Goal: Task Accomplishment & Management: Manage account settings

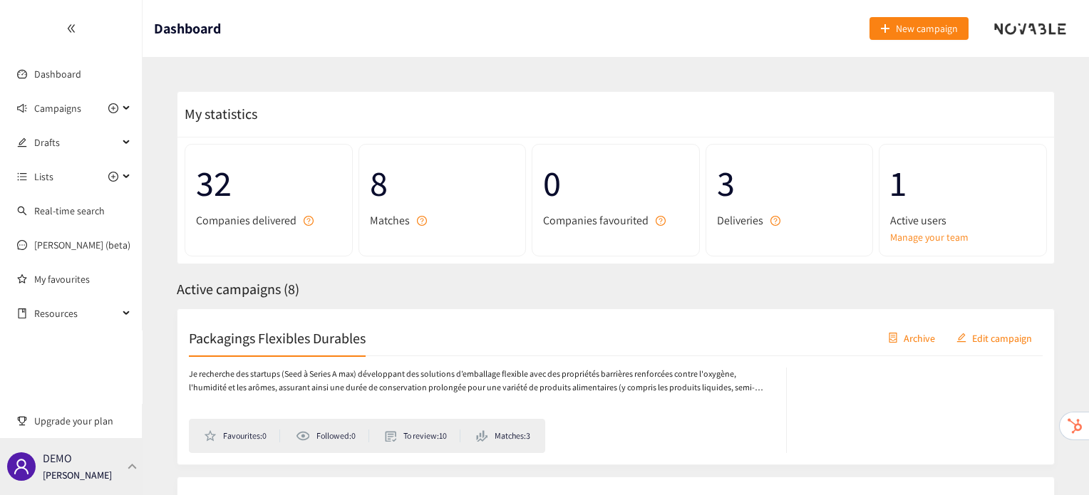
click at [34, 457] on div "DEMO [PERSON_NAME]" at bounding box center [71, 466] width 143 height 57
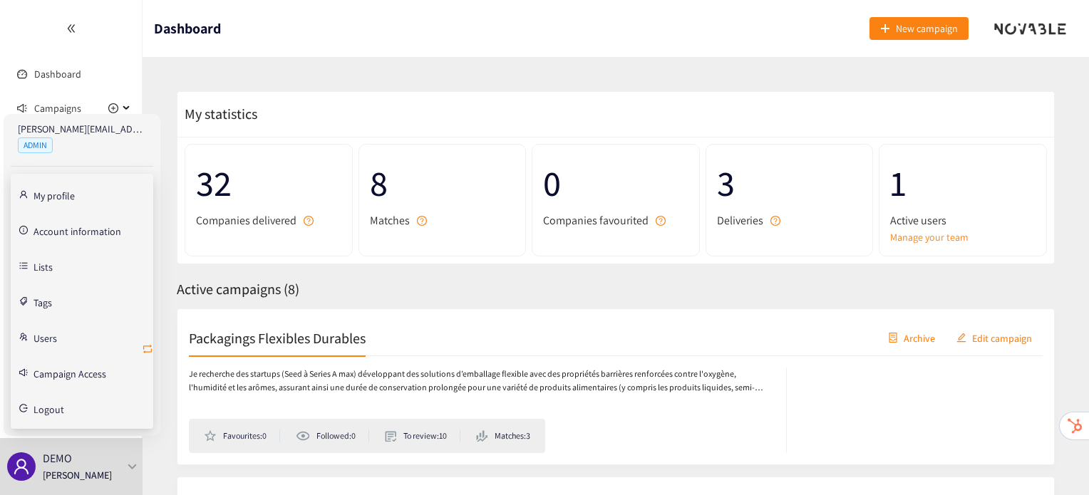
click at [152, 353] on icon "retweet" at bounding box center [147, 348] width 11 height 11
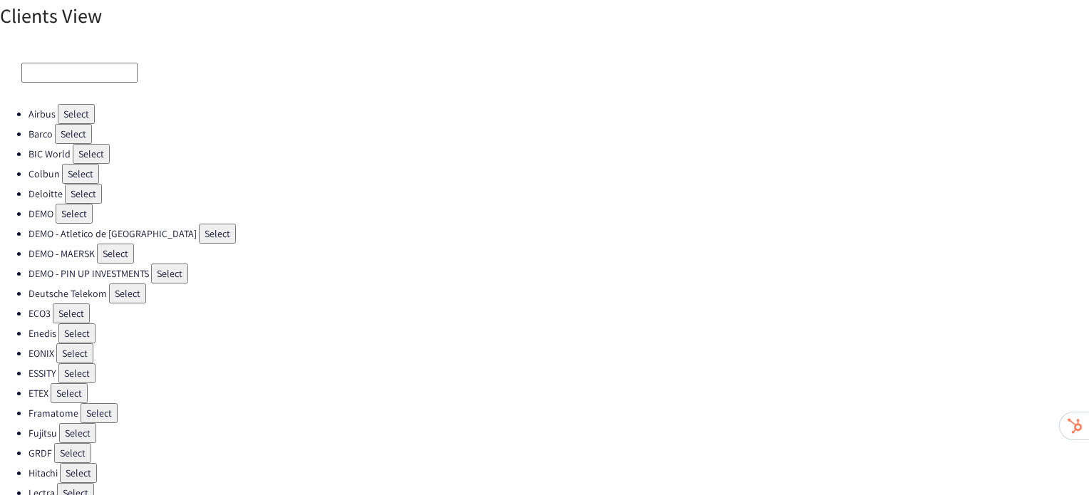
click at [58, 176] on li "Colbun Select" at bounding box center [559, 174] width 1060 height 20
click at [74, 171] on button "Select" at bounding box center [80, 174] width 37 height 20
